Goal: Task Accomplishment & Management: Manage account settings

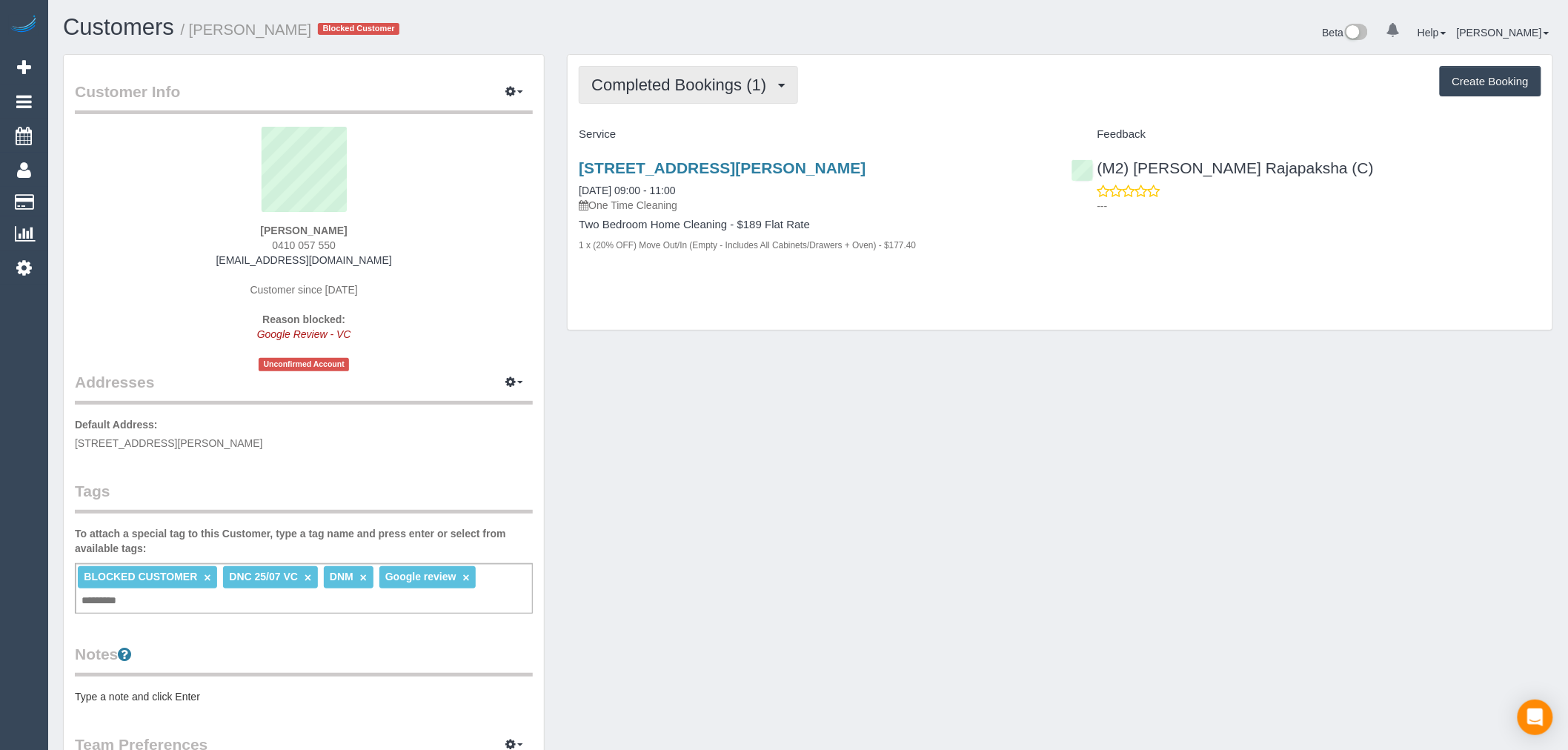
click at [706, 94] on button "Completed Bookings (1)" at bounding box center [688, 85] width 219 height 38
click at [872, 107] on div "Completed Bookings (1) Completed Bookings (1) Upcoming Bookings (0) Cancelled B…" at bounding box center [1060, 193] width 984 height 276
drag, startPoint x: 356, startPoint y: 242, endPoint x: 243, endPoint y: 238, distance: 113.1
click at [243, 238] on div "Jack Lanyon 0410 057 550 jtlanyon@gmail.com Customer since 2025 Reason blocked:…" at bounding box center [304, 249] width 458 height 245
copy span "0410 057 550"
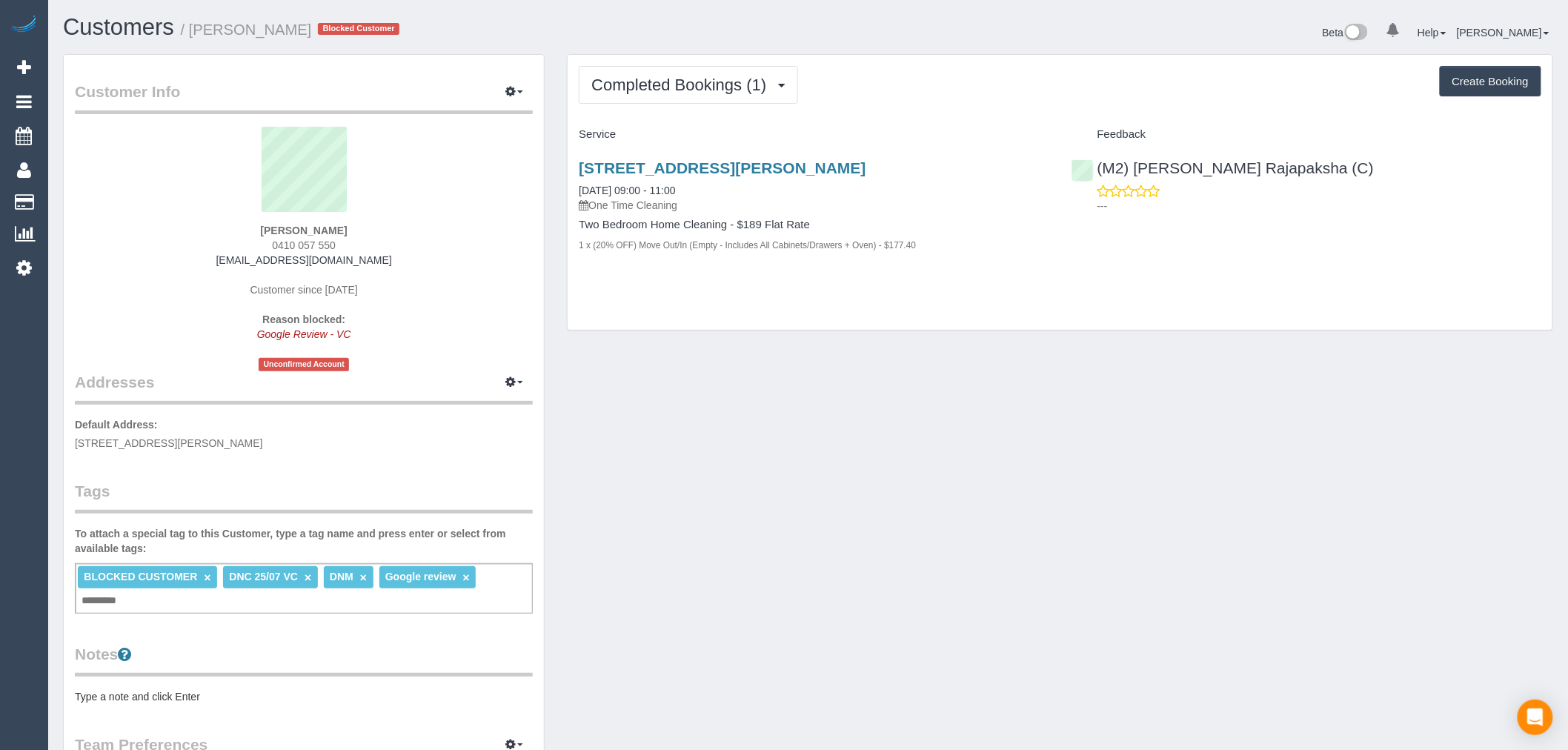
click at [380, 269] on div "Jack Lanyon 0410 057 550 jtlanyon@gmail.com Customer since 2025 Reason blocked:…" at bounding box center [304, 249] width 458 height 245
drag, startPoint x: 365, startPoint y: 252, endPoint x: 237, endPoint y: 255, distance: 128.0
click at [237, 257] on div "Jack Lanyon 0410 057 550 jtlanyon@gmail.com Customer since 2025 Reason blocked:…" at bounding box center [304, 249] width 458 height 245
drag, startPoint x: 442, startPoint y: 247, endPoint x: 423, endPoint y: 252, distance: 19.6
click at [442, 247] on div "Jack Lanyon 0410 057 550 jtlanyon@gmail.com Customer since 2025 Reason blocked:…" at bounding box center [304, 249] width 458 height 245
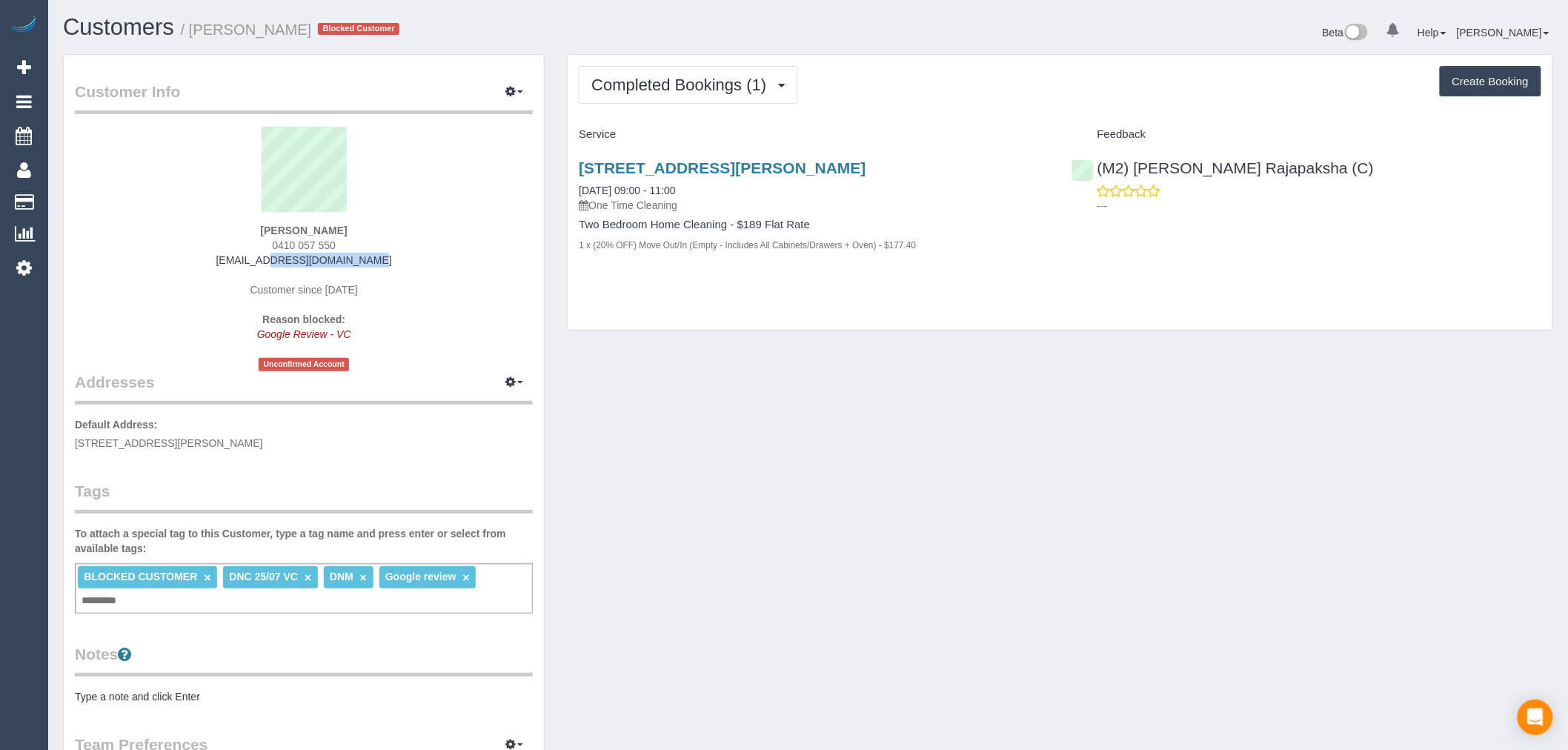
drag, startPoint x: 390, startPoint y: 257, endPoint x: 218, endPoint y: 258, distance: 172.0
click at [218, 258] on div "Jack Lanyon 0410 057 550 jtlanyon@gmail.com Customer since 2025 Reason blocked:…" at bounding box center [304, 249] width 458 height 245
copy link "jtlanyon@gmail.com"
click at [686, 81] on span "Completed Bookings (1)" at bounding box center [682, 85] width 183 height 18
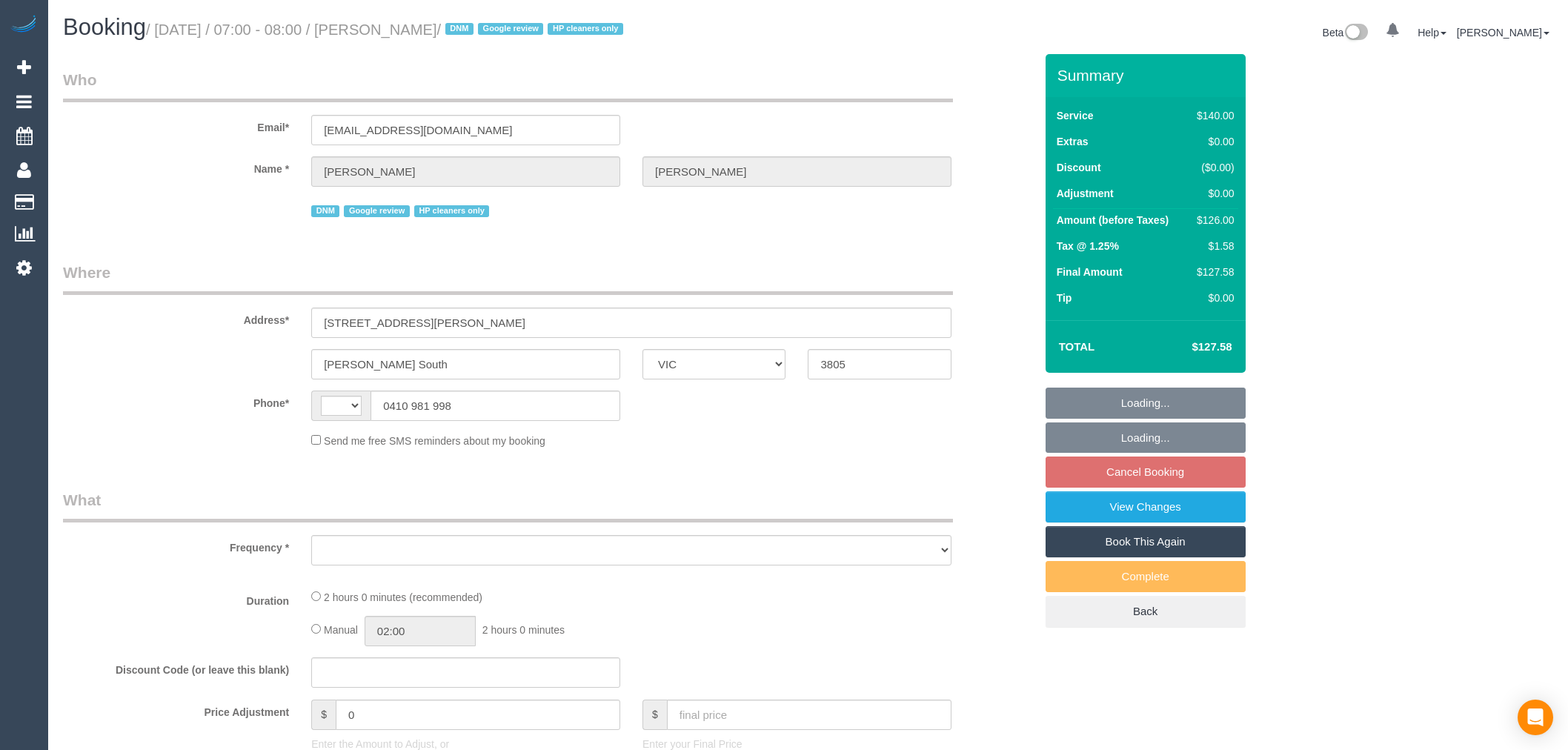
select select "VIC"
select select "string:AU"
select select "object:781"
select select "string:stripe-pm_1RvAtc2GScqysDRV5Gp1WbMI"
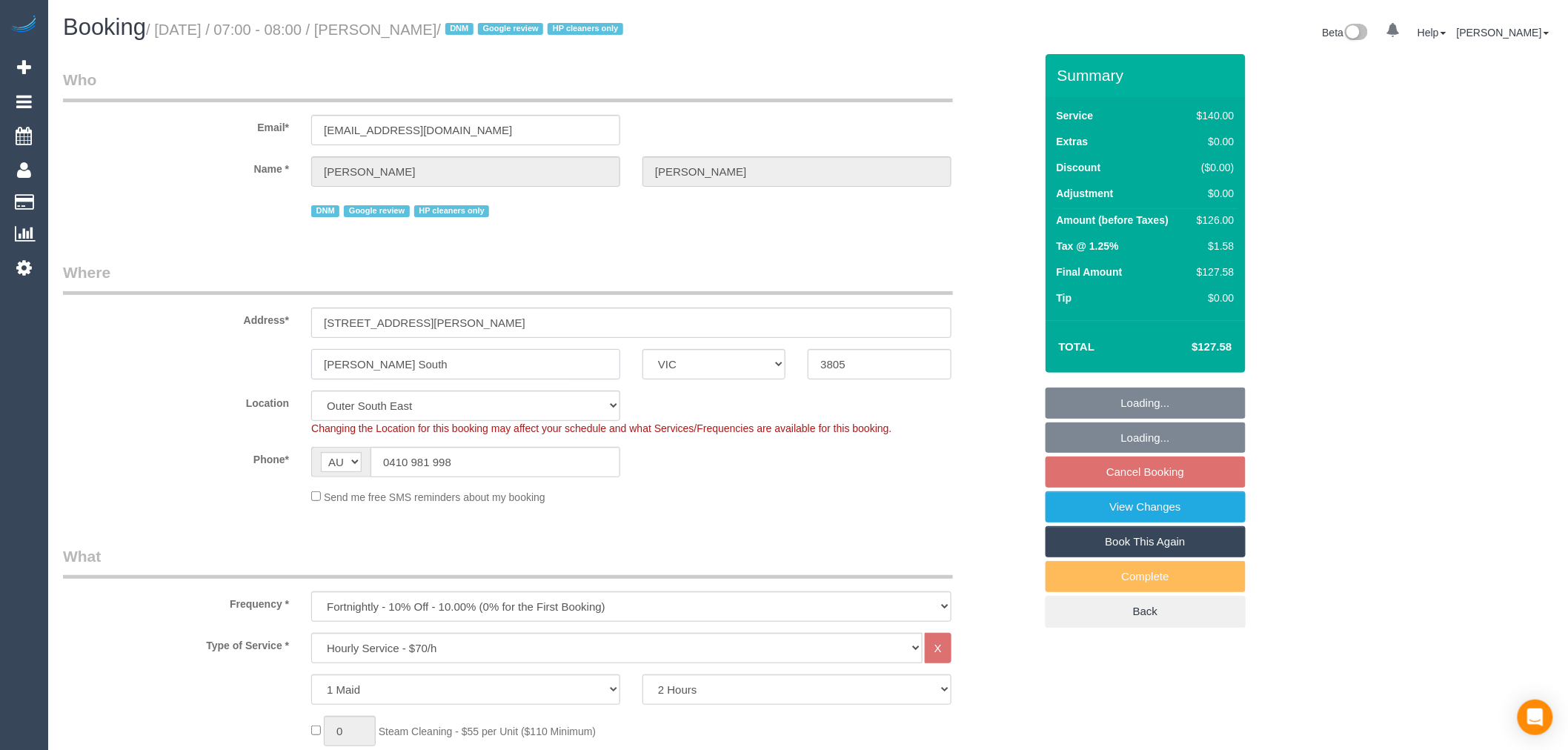
drag, startPoint x: 460, startPoint y: 373, endPoint x: 242, endPoint y: 366, distance: 218.1
click at [242, 366] on div "[PERSON_NAME] South ACT [GEOGRAPHIC_DATA] NT [GEOGRAPHIC_DATA] SA TAS [GEOGRAPH…" at bounding box center [548, 364] width 994 height 31
select select "number:27"
select select "number:14"
select select "number:19"
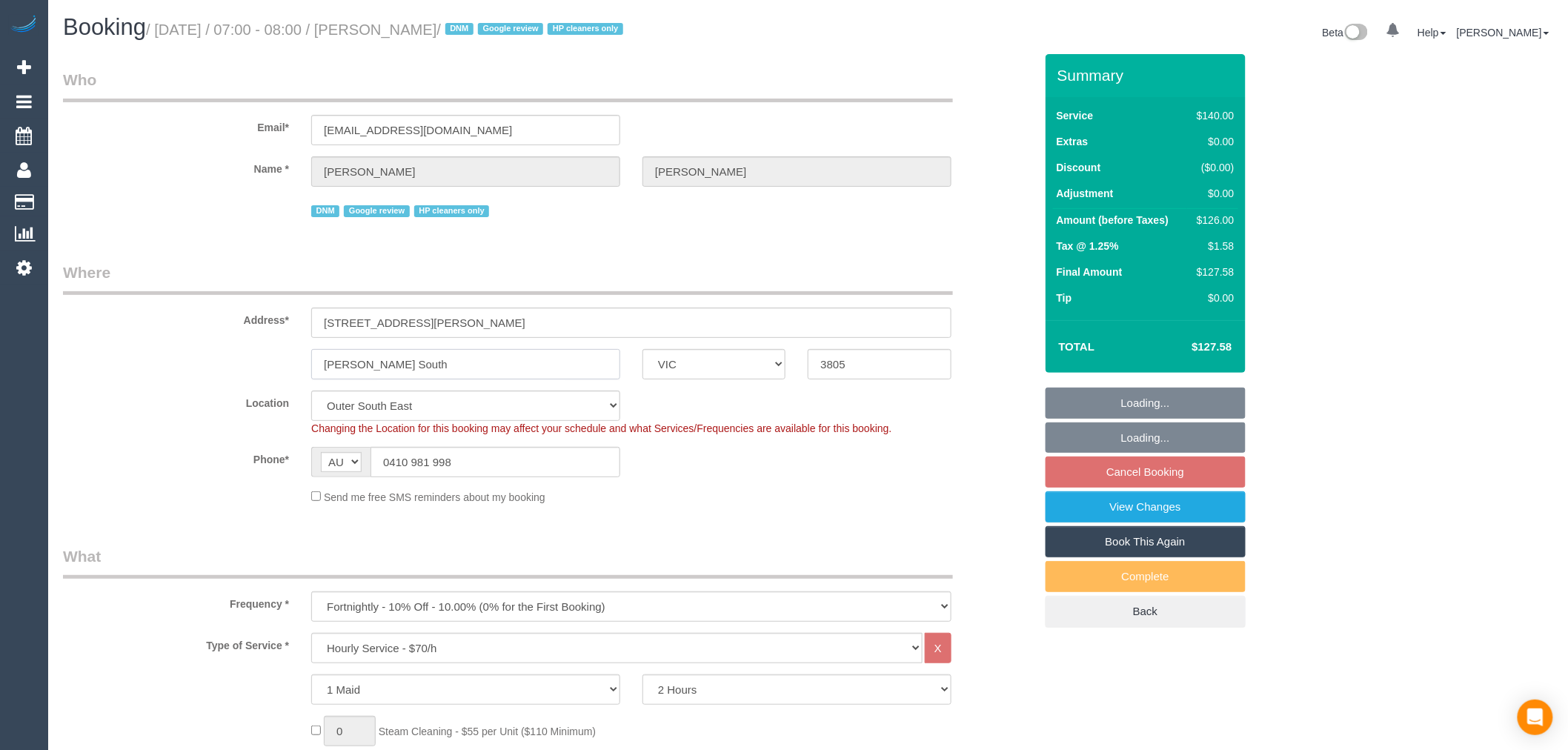
select select "number:24"
select select "number:35"
select select "number:12"
select select "object:1396"
select select "spot1"
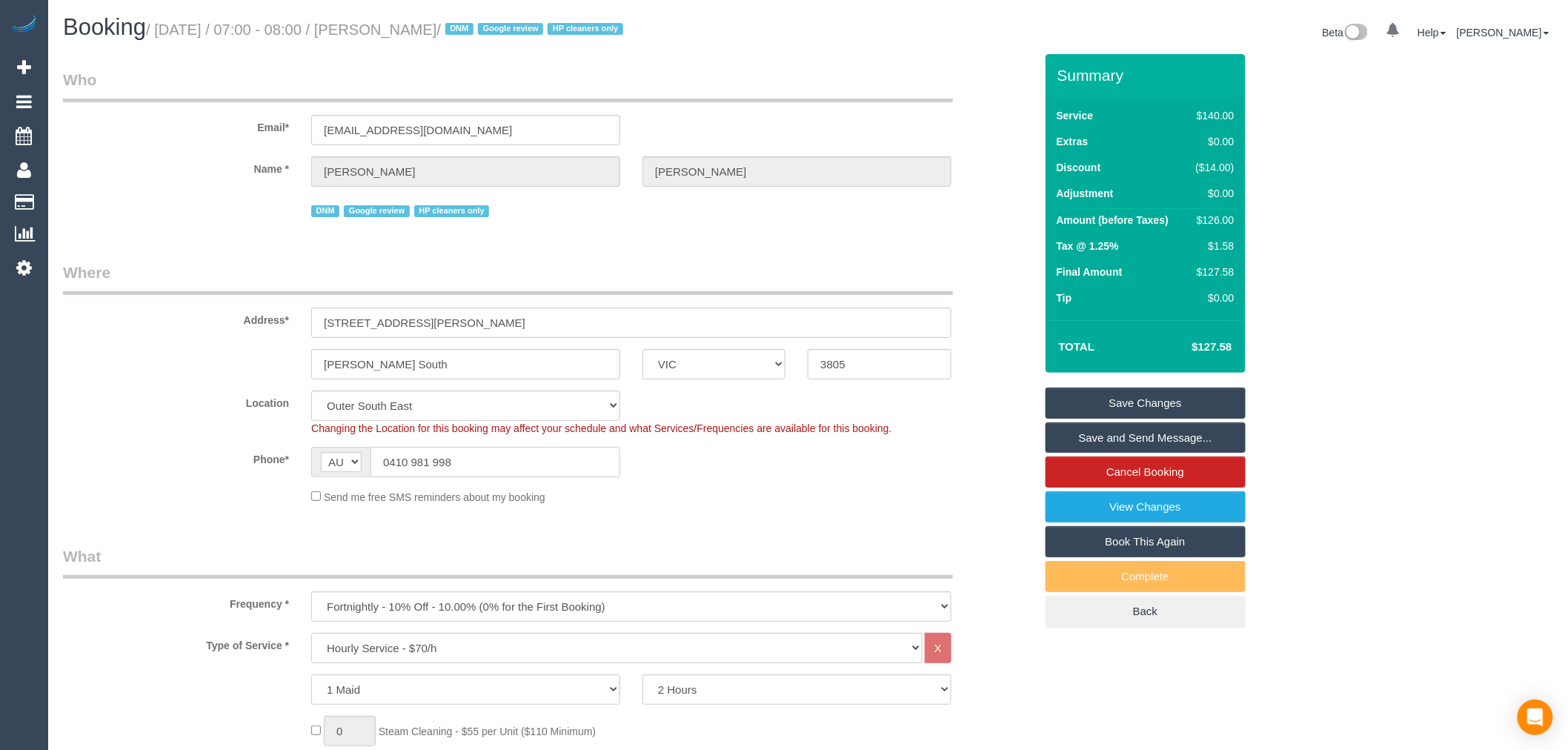
click at [487, 455] on input "0410 981 998" at bounding box center [495, 462] width 250 height 31
drag, startPoint x: 378, startPoint y: 451, endPoint x: 305, endPoint y: 451, distance: 73.0
click at [305, 453] on div "AF AL DZ AD AO AI AQ AG AR AM AW AU AT AZ BS BH BD BB BY BE BZ BJ BM BT BO BA B…" at bounding box center [466, 462] width 331 height 31
